Goal: Find specific page/section: Find specific page/section

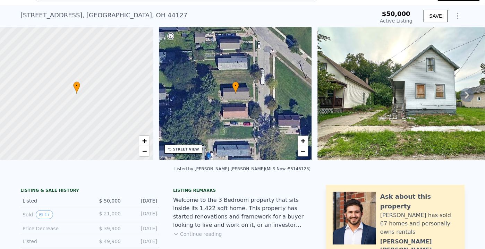
scroll to position [2, 0]
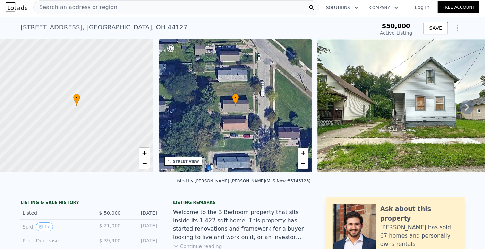
click at [79, 5] on span "Search an address or region" at bounding box center [76, 7] width 84 height 8
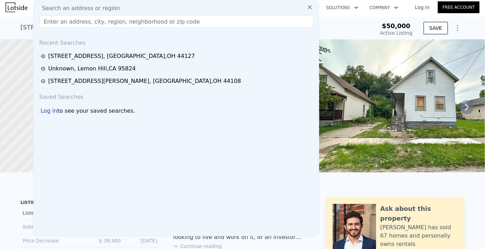
click at [50, 20] on input "text" at bounding box center [176, 21] width 274 height 12
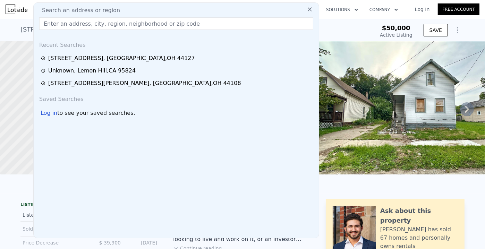
scroll to position [0, 0]
click at [76, 27] on input "text" at bounding box center [176, 24] width 274 height 12
paste input "[STREET_ADDRESS][PERSON_NAME]"
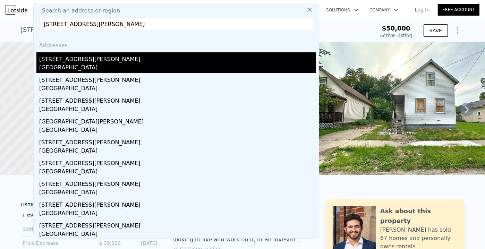
type input "[STREET_ADDRESS][PERSON_NAME]"
click at [65, 63] on div "[GEOGRAPHIC_DATA]" at bounding box center [177, 68] width 277 height 10
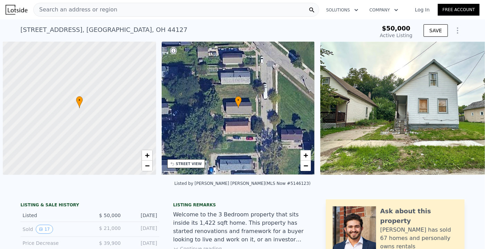
scroll to position [0, 3]
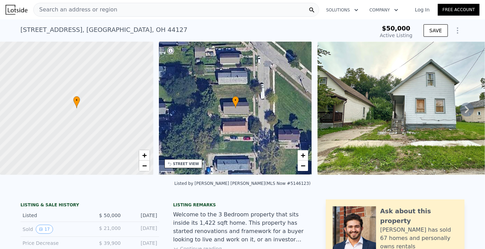
click at [99, 7] on span "Search an address or region" at bounding box center [76, 10] width 84 height 8
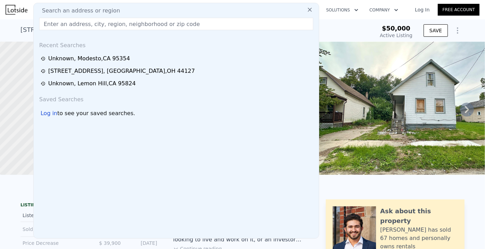
type input "REO property."
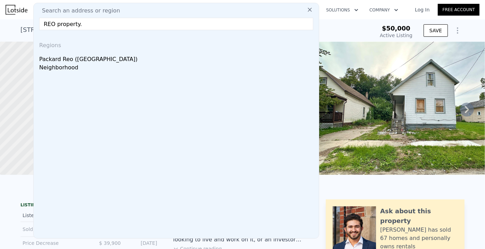
drag, startPoint x: 86, startPoint y: 25, endPoint x: 29, endPoint y: 24, distance: 56.9
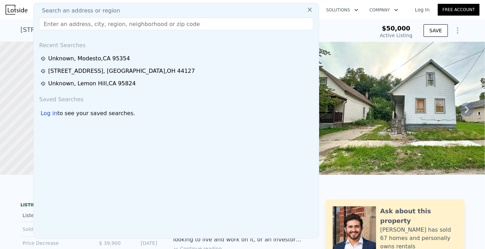
click at [80, 20] on input "text" at bounding box center [176, 24] width 274 height 12
paste input "[STREET_ADDRESS][PERSON_NAME]"
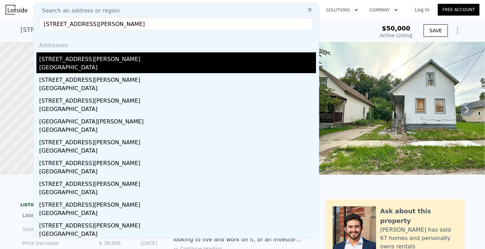
type input "[STREET_ADDRESS][PERSON_NAME]"
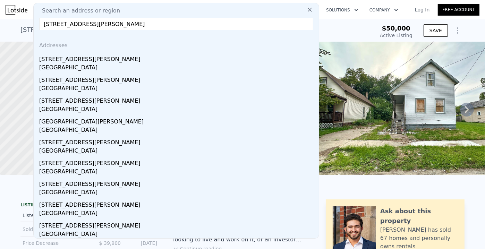
click at [63, 66] on div "[GEOGRAPHIC_DATA]" at bounding box center [177, 68] width 277 height 10
